Goal: Check status

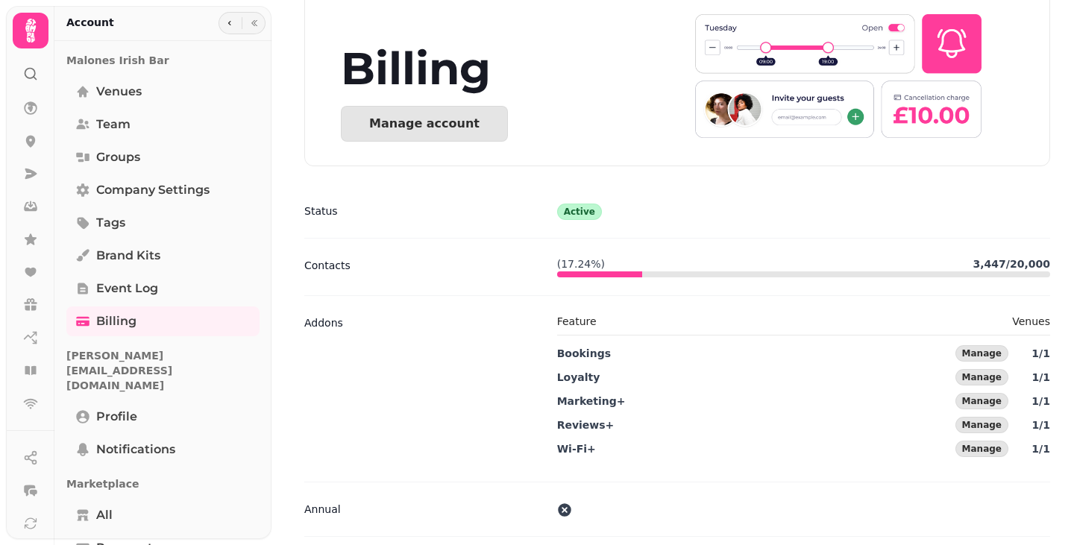
scroll to position [9, 0]
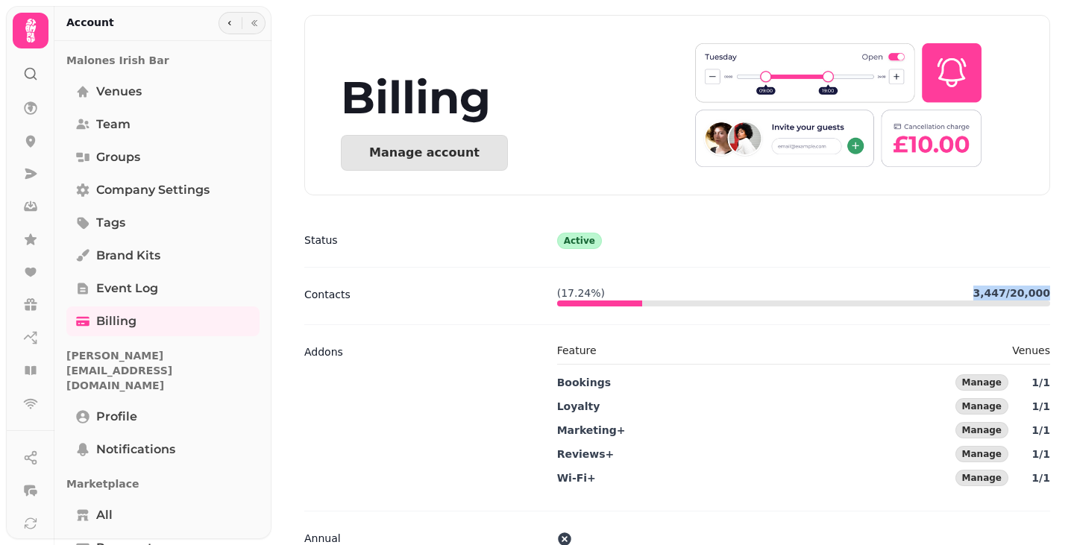
drag, startPoint x: 956, startPoint y: 284, endPoint x: 1064, endPoint y: 301, distance: 108.6
click at [1064, 301] on div "Billing Manage account Status Active Contacts ( 17.24 %) 3,447 / 20,000 Addons …" at bounding box center [672, 272] width 803 height 545
click at [1043, 295] on div "Status Active Contacts ( 17.24 %) 3,447 / 20,000 Addons Feature Venues Bookings…" at bounding box center [677, 416] width 794 height 406
drag, startPoint x: 1038, startPoint y: 289, endPoint x: 407, endPoint y: 288, distance: 631.0
click at [388, 286] on div "Status Active Contacts ( 17.24 %) 3,447 / 20,000 Addons Feature Venues Bookings…" at bounding box center [677, 416] width 794 height 406
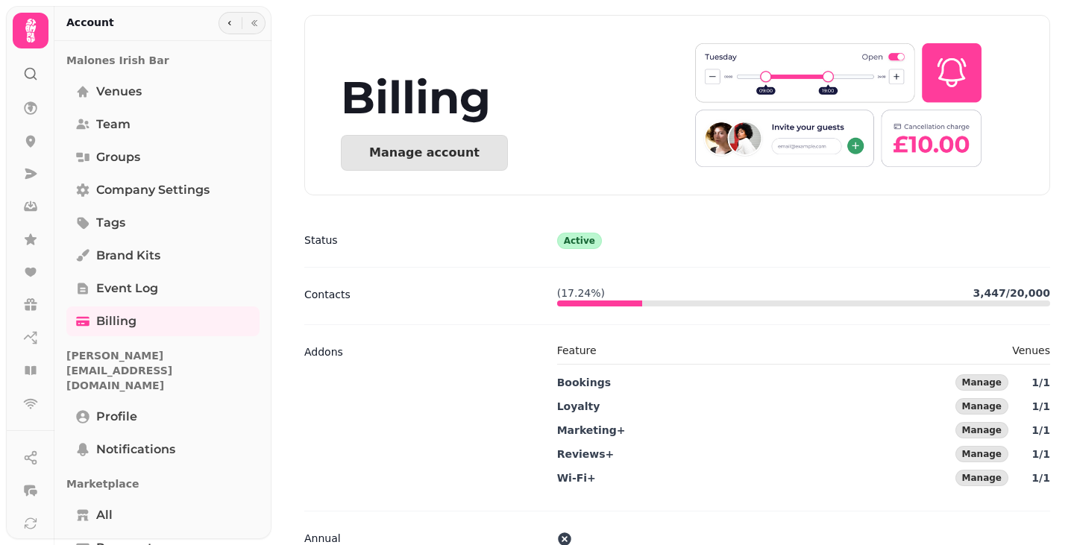
click at [629, 305] on div at bounding box center [599, 304] width 85 height 6
drag, startPoint x: 528, startPoint y: 292, endPoint x: 1073, endPoint y: 286, distance: 545.2
click at [1073, 286] on div "Billing Manage account Status Active Contacts ( 17.24 %) 3,447 / 20,000 Addons …" at bounding box center [672, 272] width 803 height 545
click at [990, 284] on div "Contacts ( 17.24 %) 3,447 / 20,000" at bounding box center [677, 295] width 746 height 57
click at [908, 250] on div "Status Active" at bounding box center [677, 240] width 746 height 54
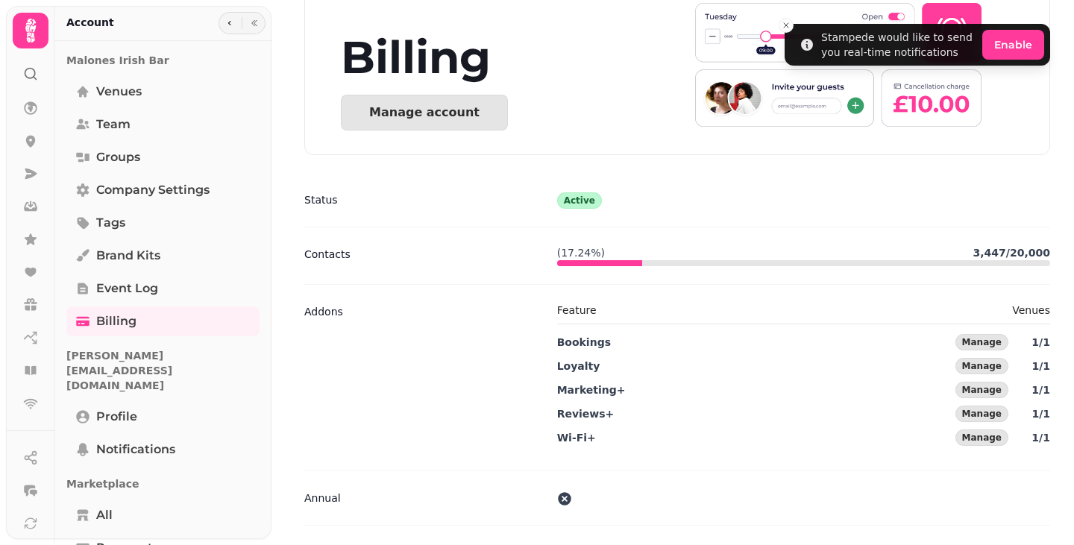
scroll to position [0, 0]
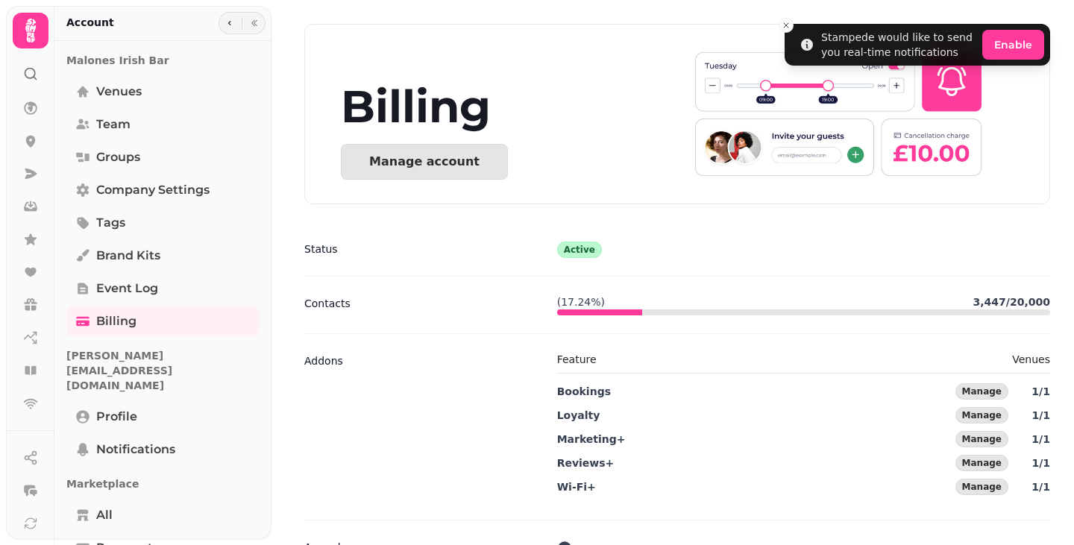
click at [518, 299] on div "Contacts" at bounding box center [424, 304] width 241 height 18
